Goal: Task Accomplishment & Management: Manage account settings

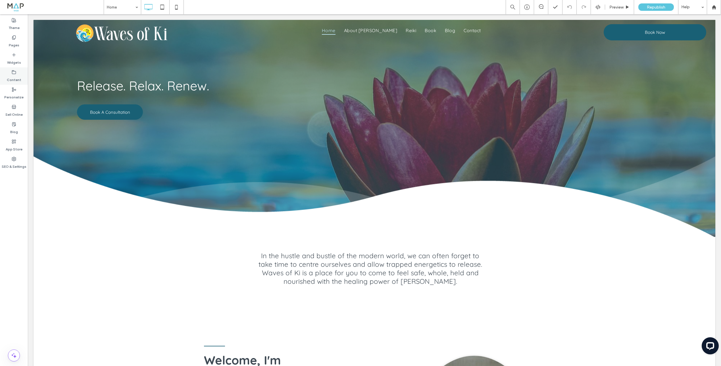
click at [14, 73] on use at bounding box center [14, 71] width 4 height 3
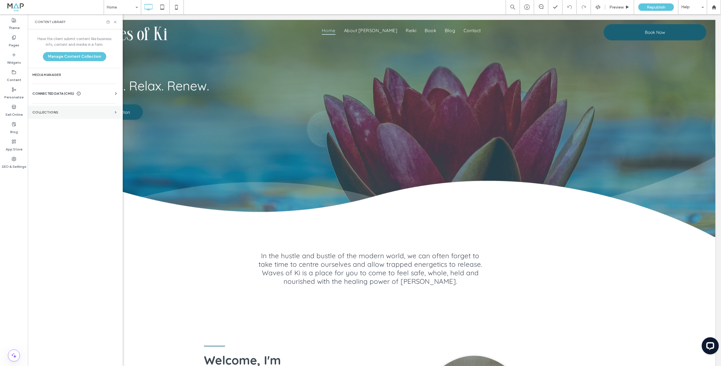
drag, startPoint x: 57, startPoint y: 114, endPoint x: 62, endPoint y: 116, distance: 4.7
click at [57, 114] on section "Collections" at bounding box center [74, 112] width 93 height 13
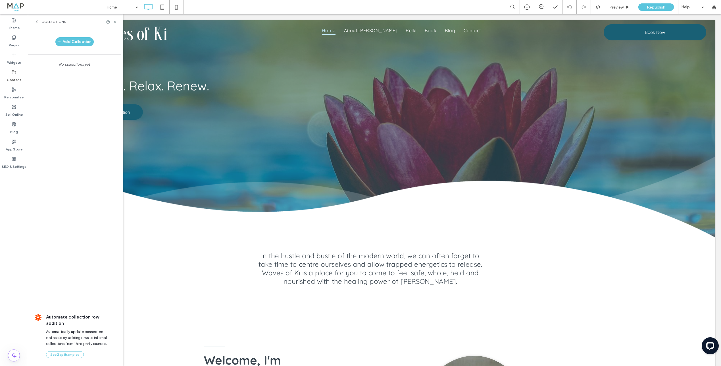
click at [38, 22] on icon at bounding box center [37, 22] width 5 height 5
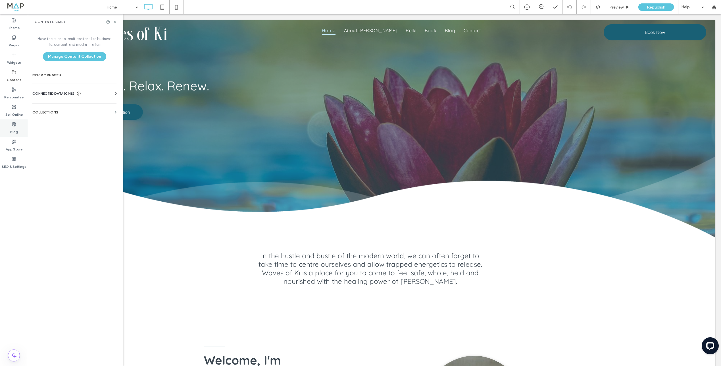
click at [11, 126] on label "Blog" at bounding box center [14, 130] width 8 height 8
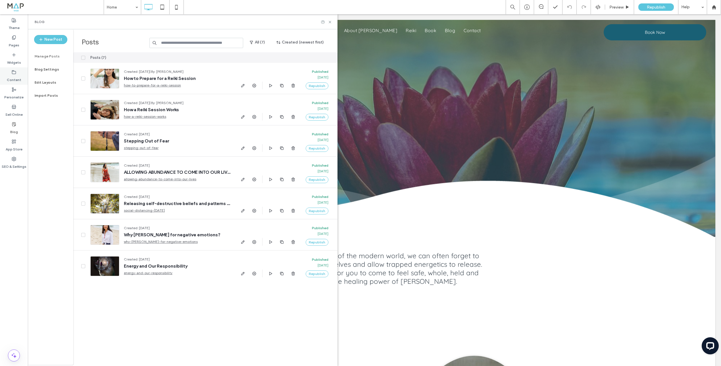
click at [10, 76] on label "Content" at bounding box center [14, 78] width 14 height 8
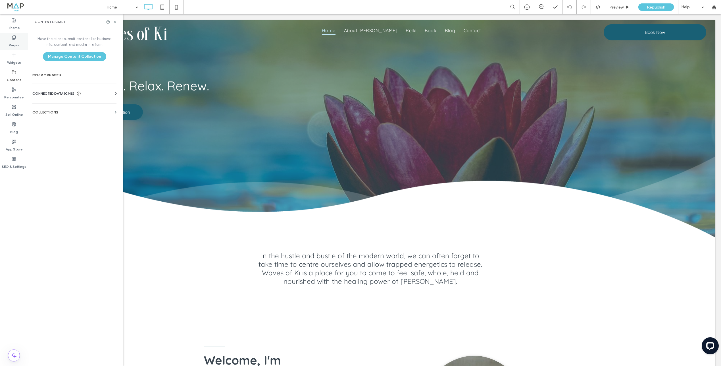
click at [14, 38] on use at bounding box center [13, 38] width 3 height 4
click at [110, 94] on icon at bounding box center [111, 95] width 4 height 4
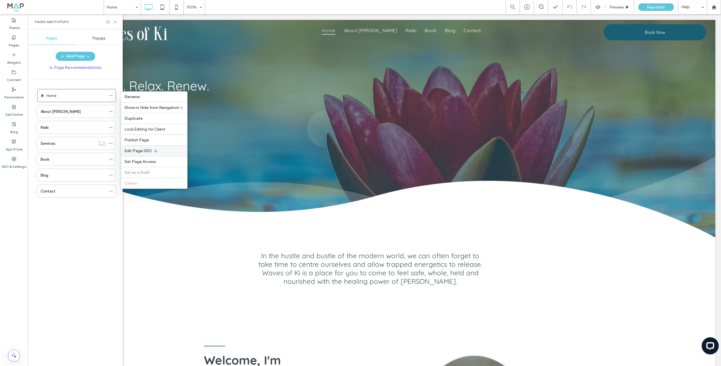
click at [140, 148] on span "Edit Page SEO" at bounding box center [137, 150] width 27 height 5
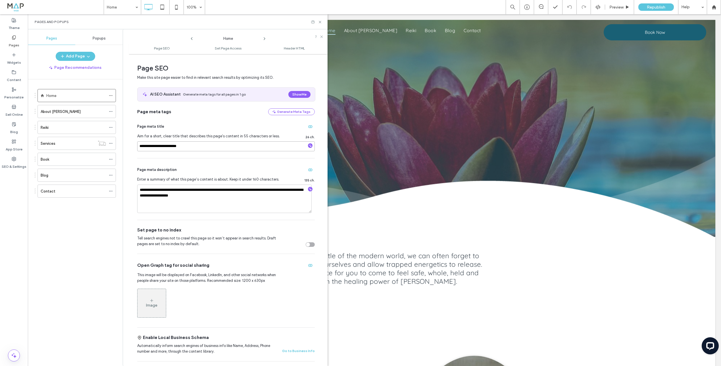
drag, startPoint x: 167, startPoint y: 145, endPoint x: 204, endPoint y: 147, distance: 36.9
click at [204, 147] on input "**********" at bounding box center [226, 146] width 178 height 10
type input "**********"
click at [170, 169] on span "Page meta description" at bounding box center [156, 170] width 39 height 6
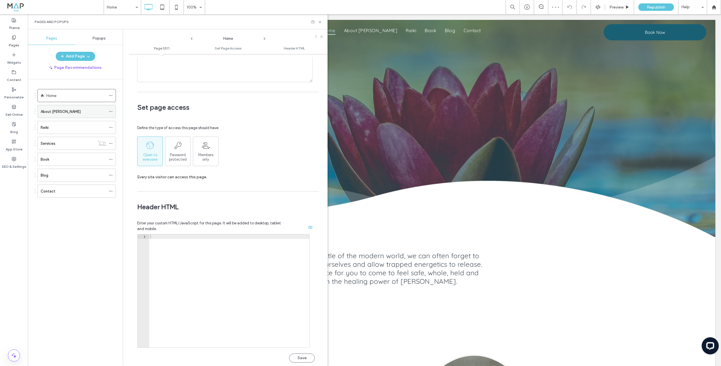
scroll to position [346, 0]
click at [110, 111] on icon at bounding box center [111, 111] width 4 height 4
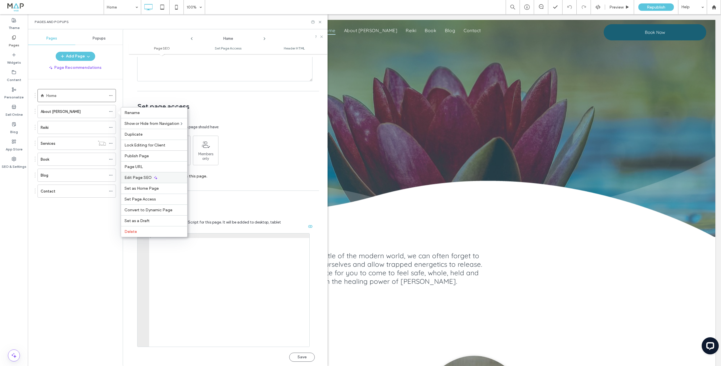
click at [141, 174] on div "Edit Page SEO" at bounding box center [154, 177] width 66 height 11
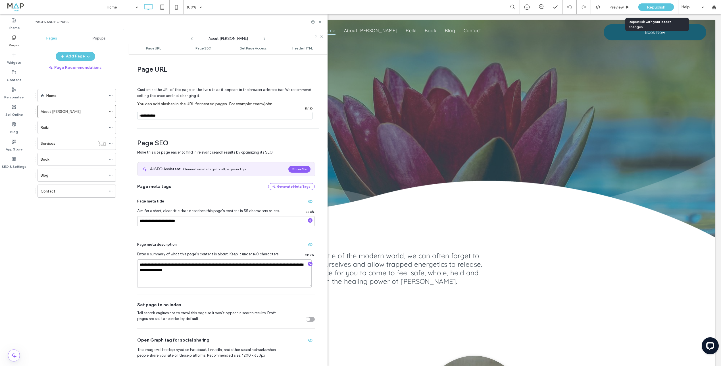
click at [649, 5] on span "Republish" at bounding box center [656, 7] width 18 height 5
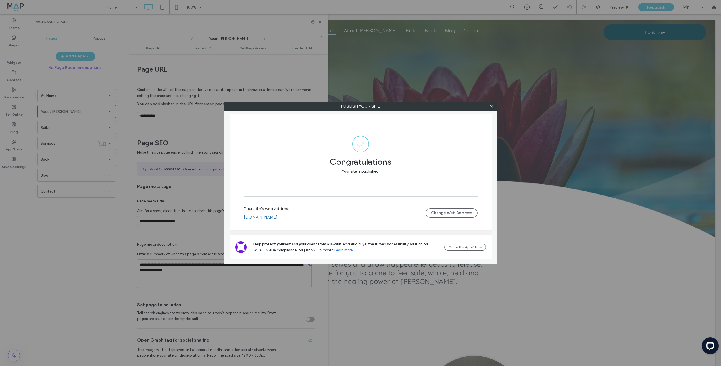
click at [491, 107] on icon at bounding box center [491, 106] width 4 height 4
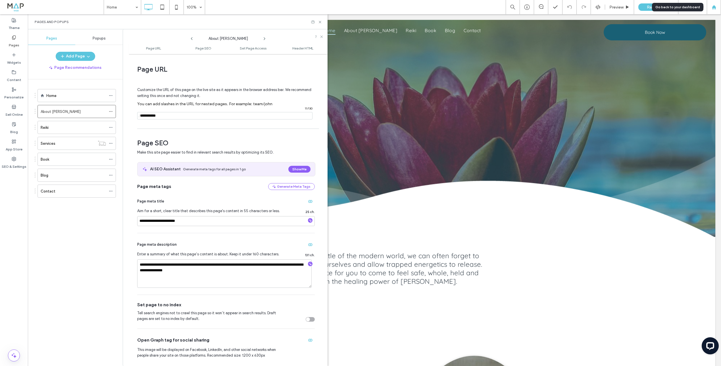
click at [710, 3] on div at bounding box center [714, 7] width 14 height 14
